Goal: Browse casually

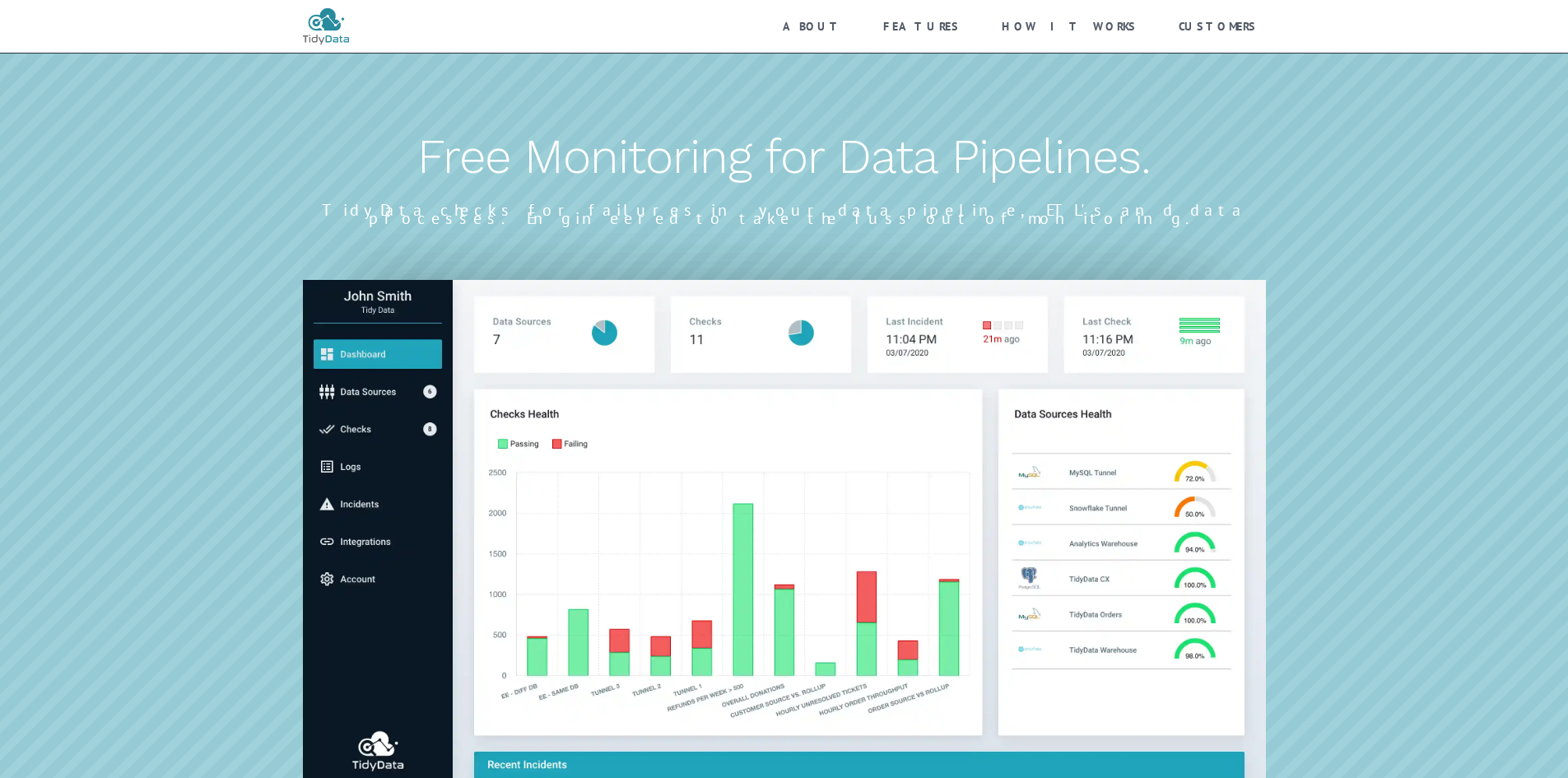
click at [1009, 233] on div at bounding box center [784, 516] width 963 height 586
click at [330, 37] on img at bounding box center [326, 26] width 46 height 36
click at [333, 25] on img at bounding box center [326, 26] width 46 height 36
